Goal: Find specific page/section: Find specific page/section

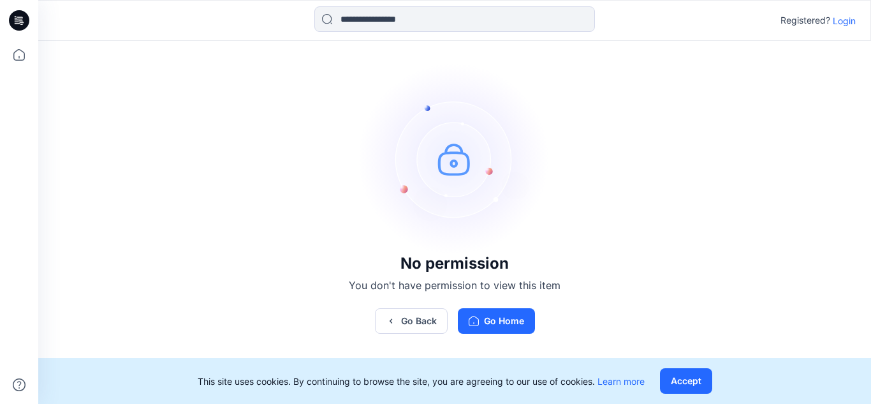
click at [849, 20] on p "Login" at bounding box center [844, 20] width 23 height 13
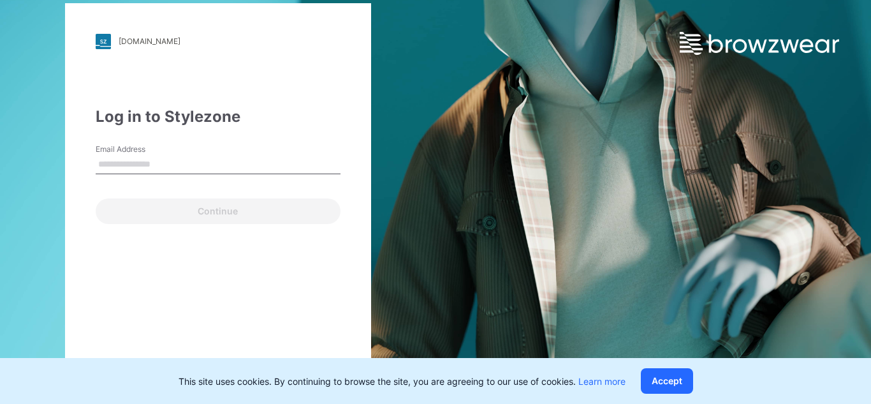
click at [128, 161] on input "Email Address" at bounding box center [218, 164] width 245 height 19
type input "**********"
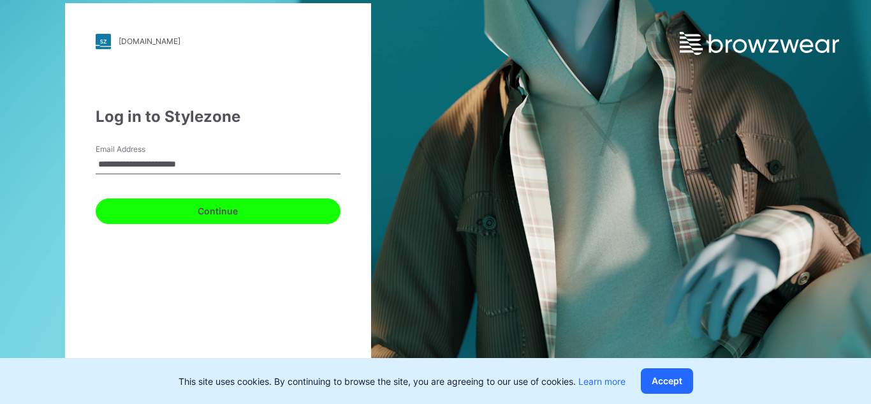
click at [219, 208] on button "Continue" at bounding box center [218, 211] width 245 height 26
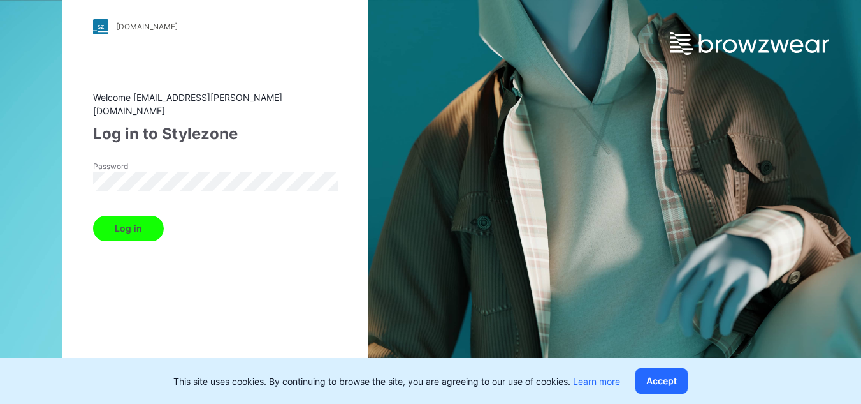
click at [140, 220] on button "Log in" at bounding box center [128, 229] width 71 height 26
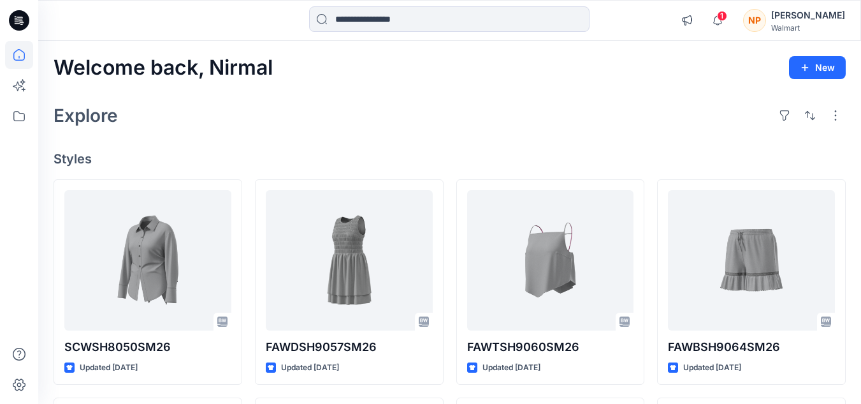
click at [22, 13] on icon at bounding box center [19, 20] width 20 height 20
click at [22, 118] on icon at bounding box center [19, 116] width 28 height 28
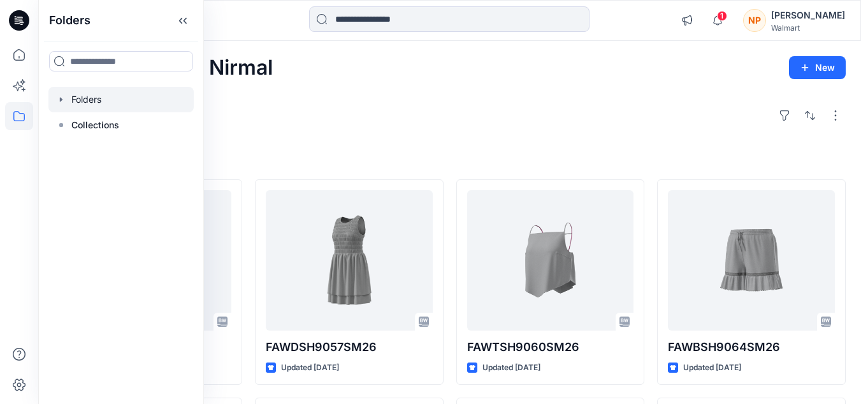
click at [96, 100] on div at bounding box center [120, 100] width 145 height 26
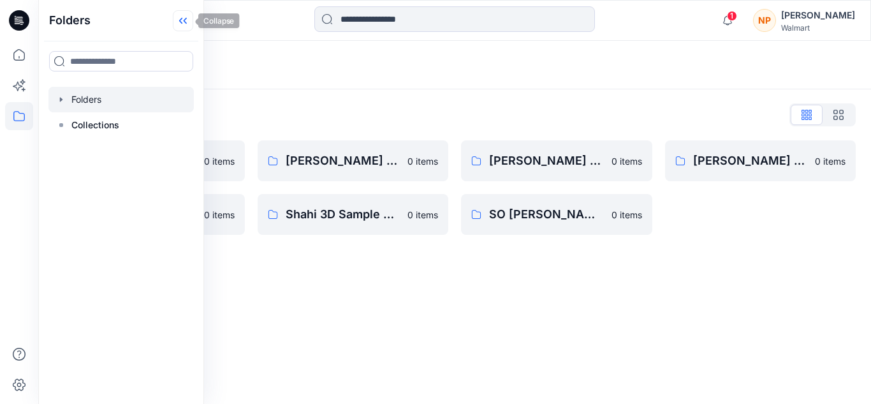
click at [184, 18] on icon at bounding box center [183, 20] width 20 height 21
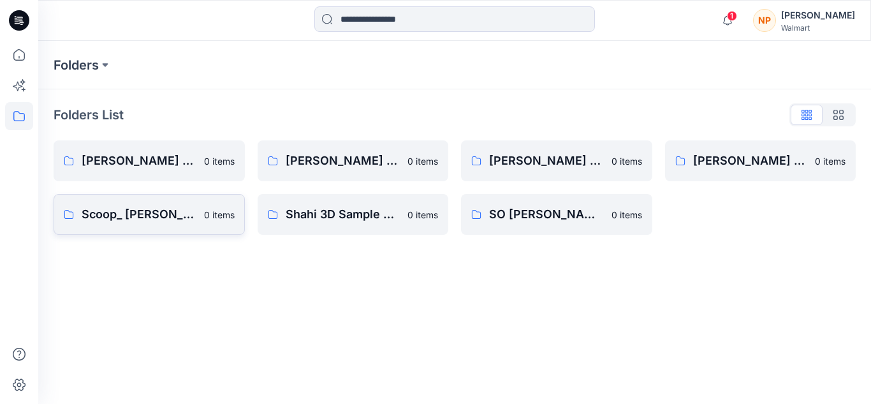
click at [154, 211] on p "Scoop_ [PERSON_NAME] Tops Bottoms Dresses" at bounding box center [139, 214] width 115 height 18
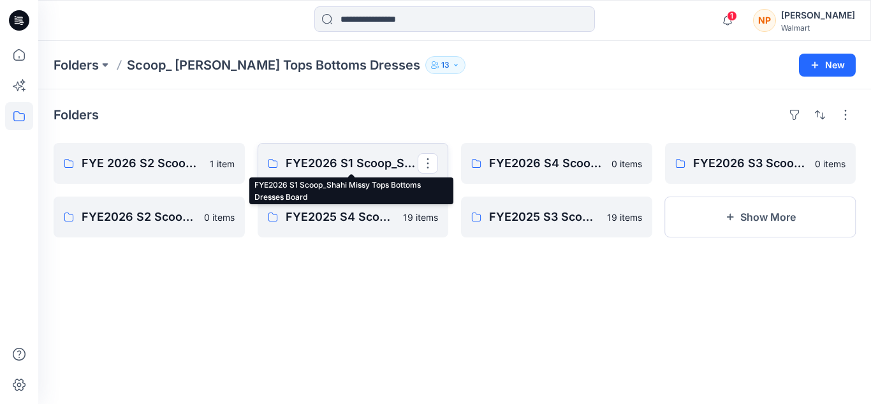
click at [326, 156] on p "FYE2026 S1 Scoop_Shahi Missy Tops Bottoms Dresses Board" at bounding box center [352, 163] width 133 height 18
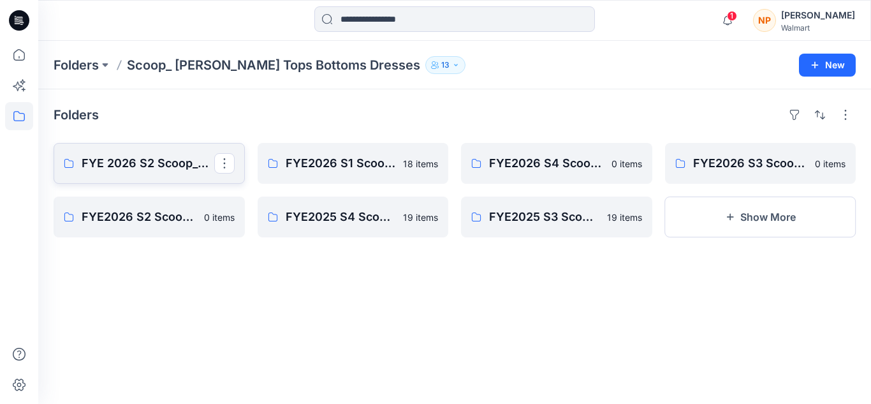
click at [149, 159] on p "FYE 2026 S2 Scoop_Shahi Missy Tops Bottoms Dresses Board" at bounding box center [148, 163] width 133 height 18
click at [103, 67] on button at bounding box center [105, 65] width 13 height 18
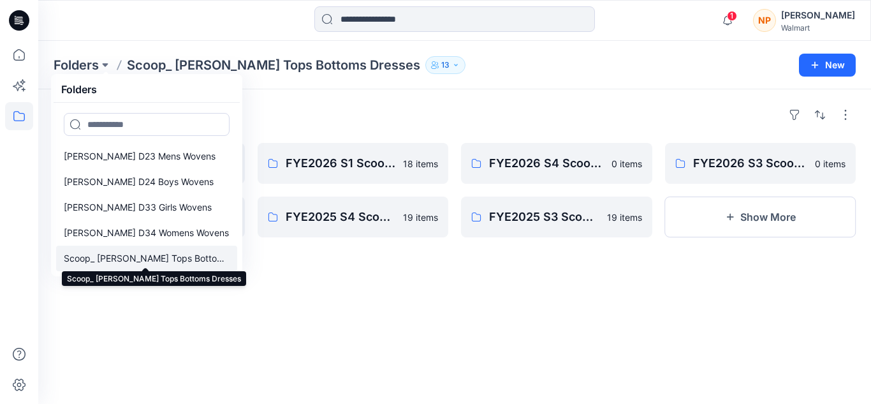
click at [122, 258] on p "Scoop_ [PERSON_NAME] Tops Bottoms Dresses" at bounding box center [147, 258] width 166 height 15
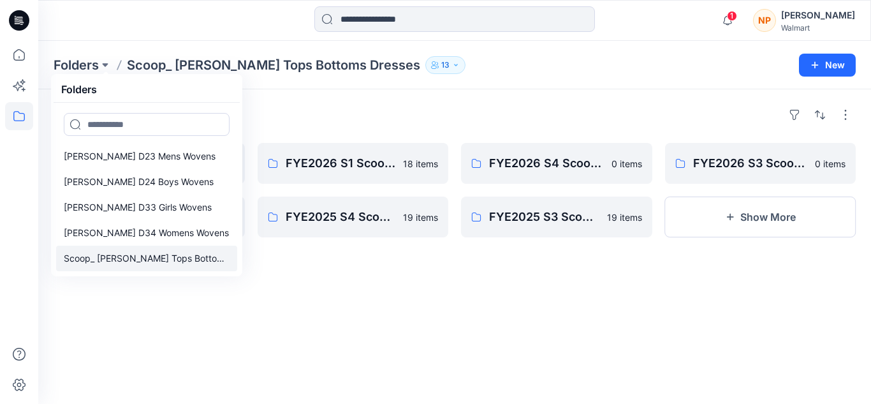
click at [122, 258] on p "Scoop_ [PERSON_NAME] Tops Bottoms Dresses" at bounding box center [147, 258] width 166 height 15
click at [255, 288] on div "Folders FYE 2026 S2 Scoop_Shahi Missy Tops Bottoms Dresses Board 1 item FYE2026…" at bounding box center [454, 246] width 833 height 314
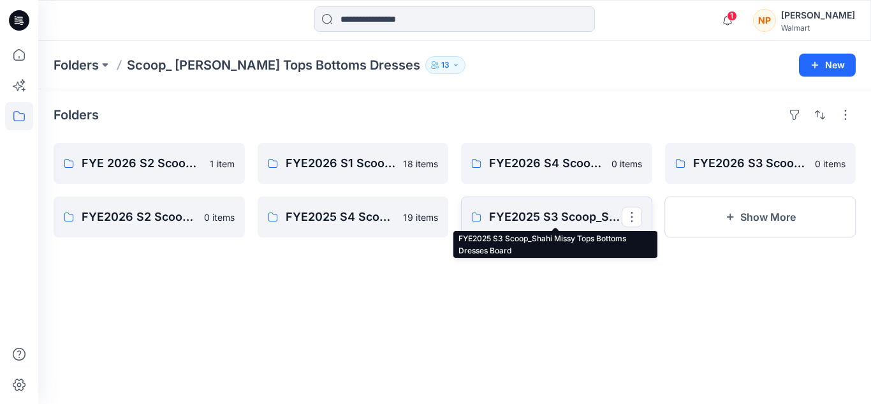
click at [527, 214] on p "FYE2025 S3 Scoop_Shahi Missy Tops Bottoms Dresses Board" at bounding box center [555, 217] width 133 height 18
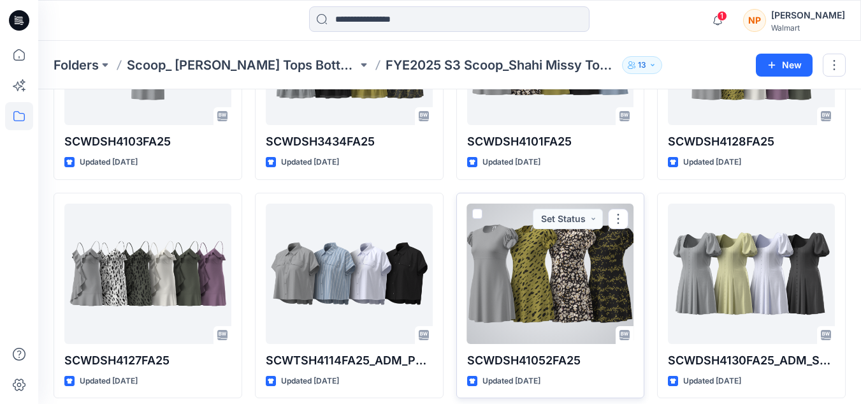
scroll to position [191, 0]
